Goal: Find specific page/section: Find specific page/section

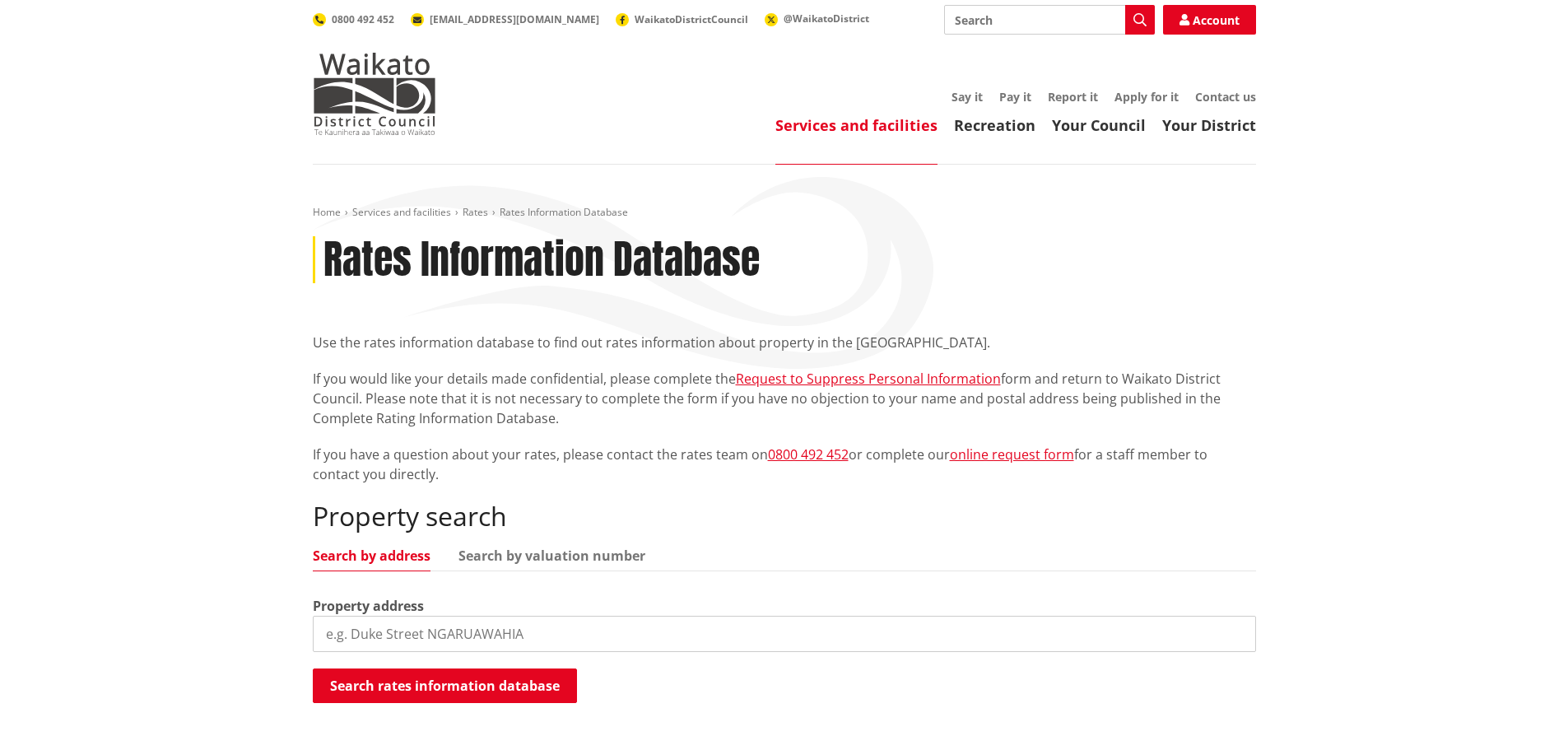
click at [446, 638] on input "search" at bounding box center [784, 634] width 943 height 36
type input "[STREET_ADDRESS]"
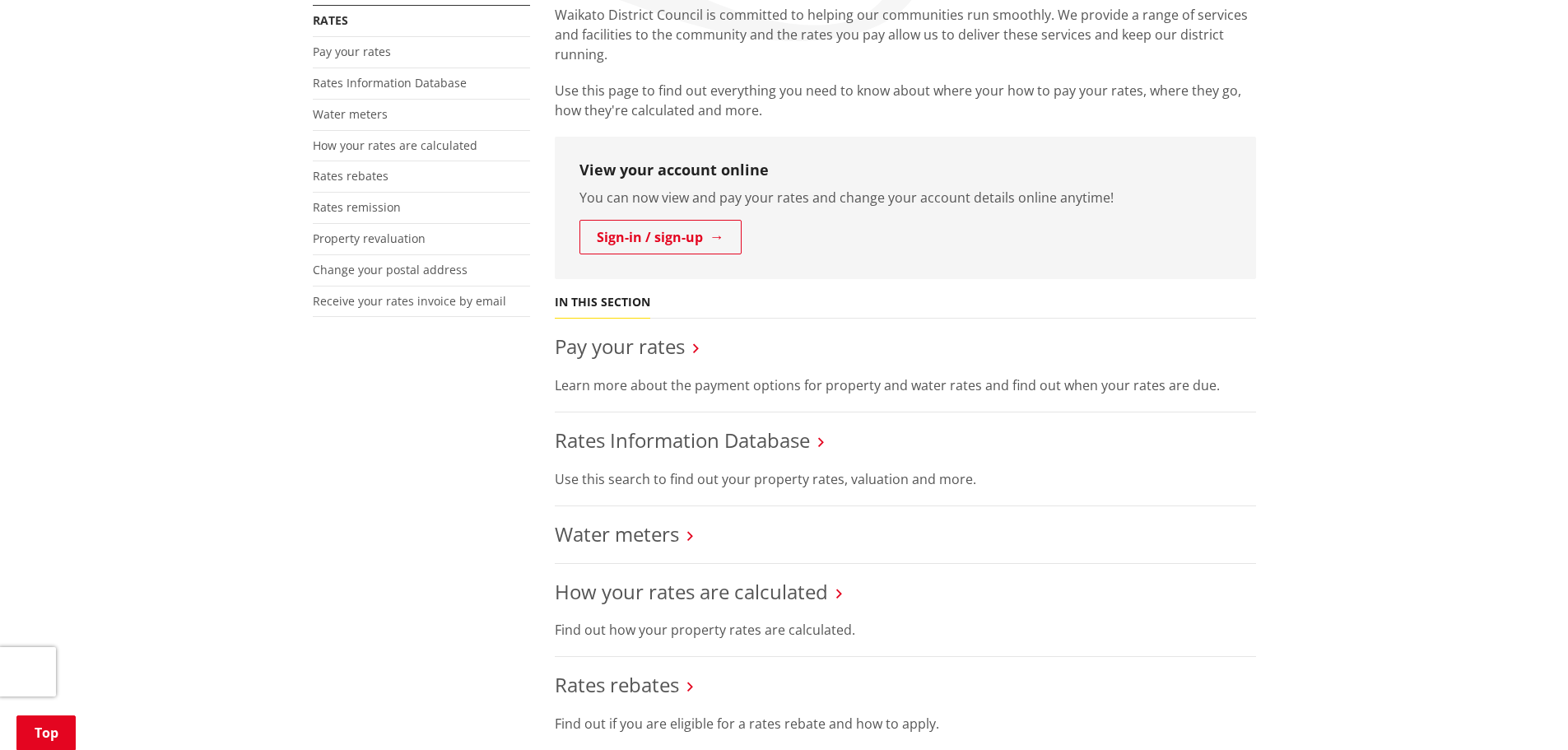
scroll to position [328, 0]
click at [652, 242] on link "Sign-in / sign-up" at bounding box center [660, 236] width 162 height 35
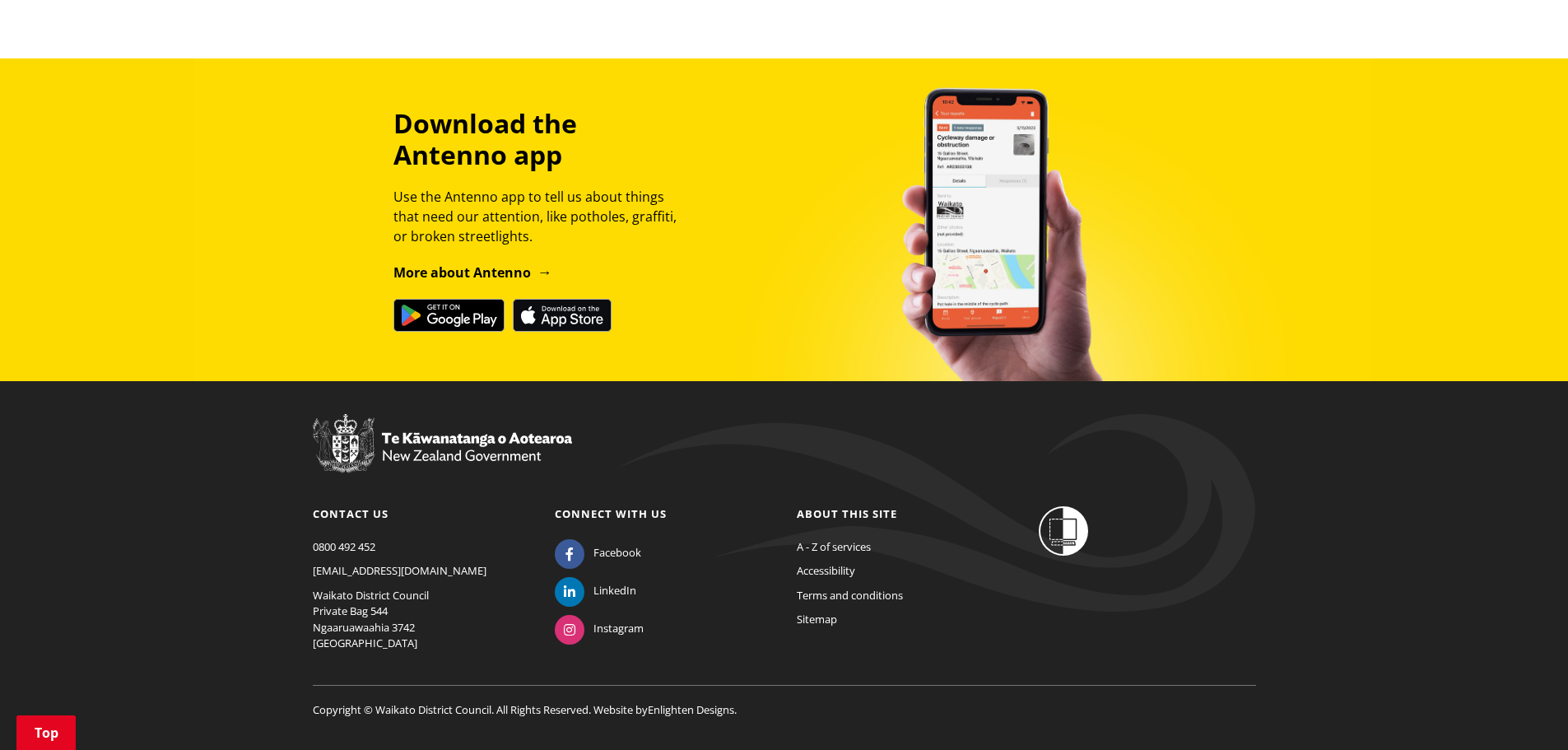
scroll to position [1907, 0]
